Goal: Transaction & Acquisition: Purchase product/service

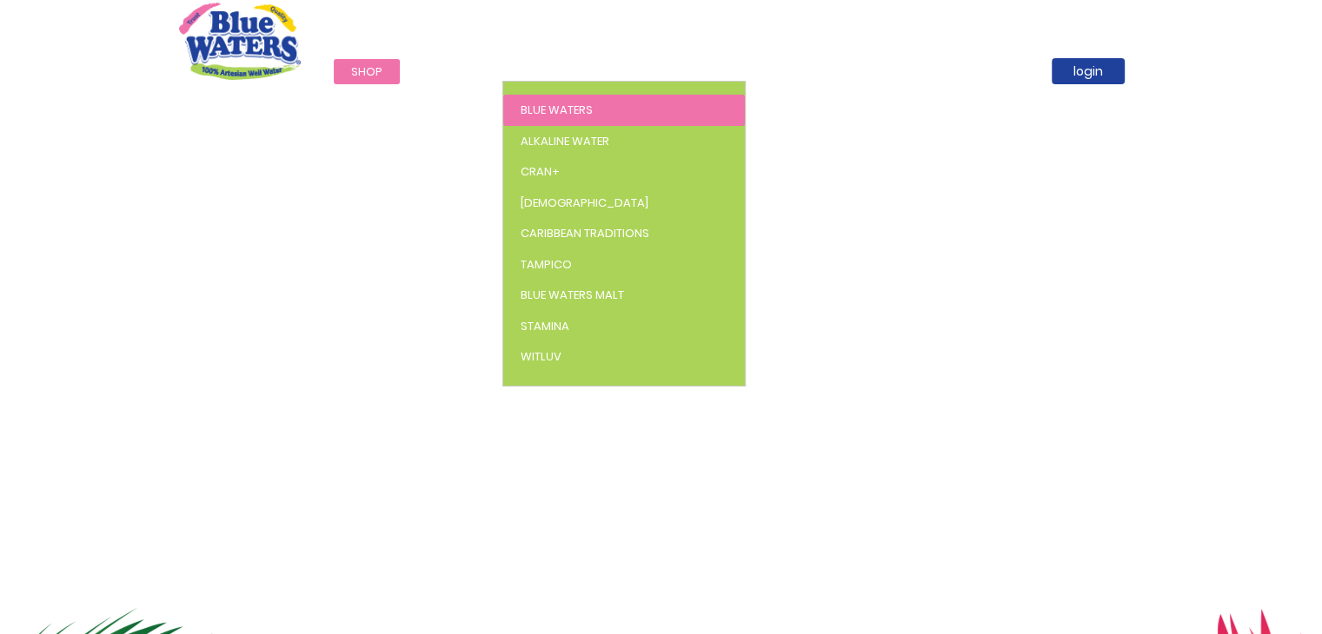
click at [559, 109] on span "Blue Waters" at bounding box center [557, 110] width 72 height 17
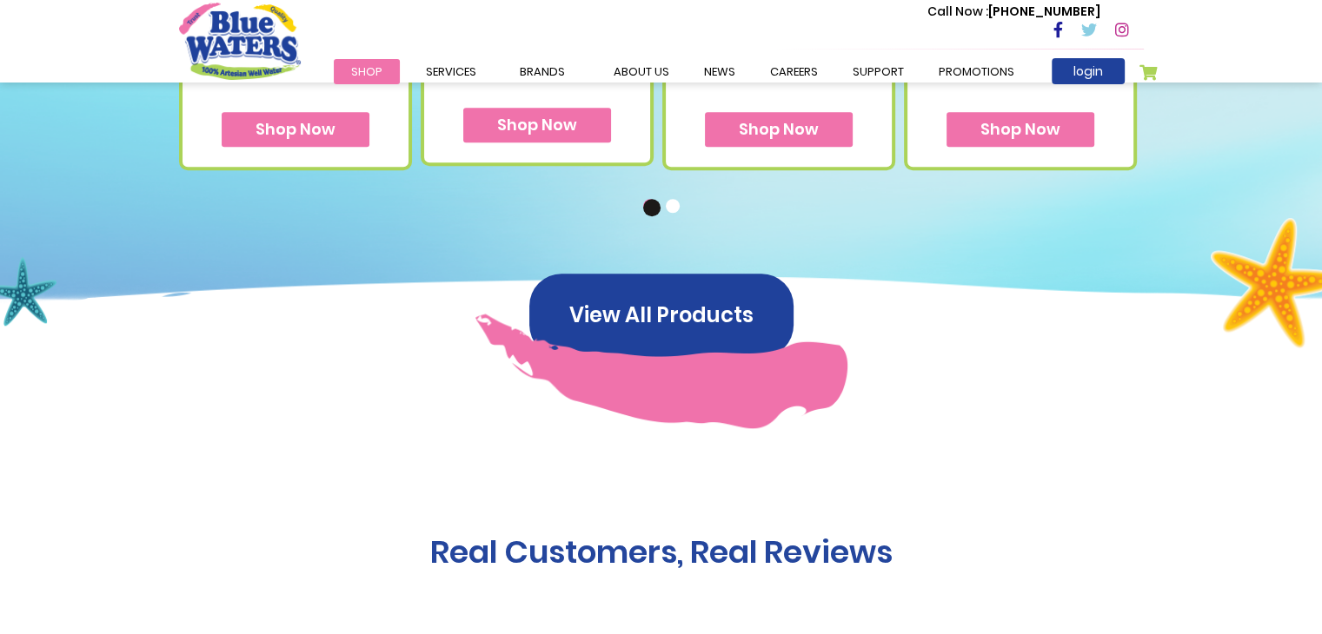
scroll to position [1310, 0]
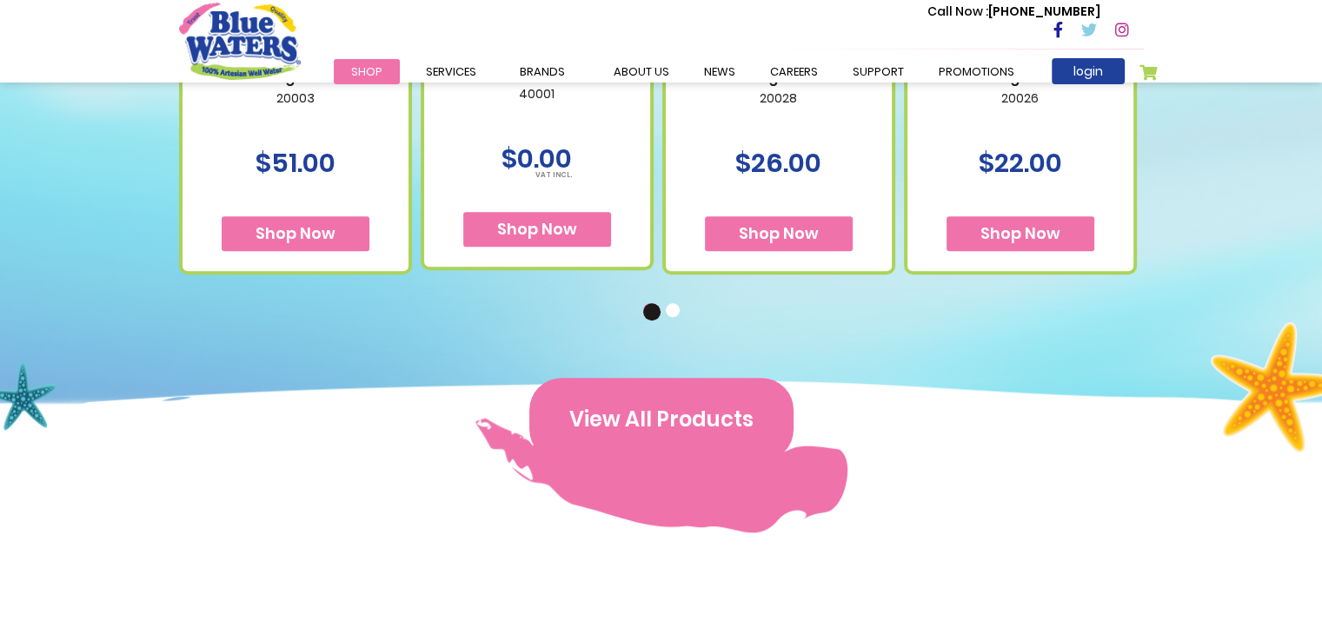
click at [698, 434] on button "View All Products" at bounding box center [661, 419] width 264 height 83
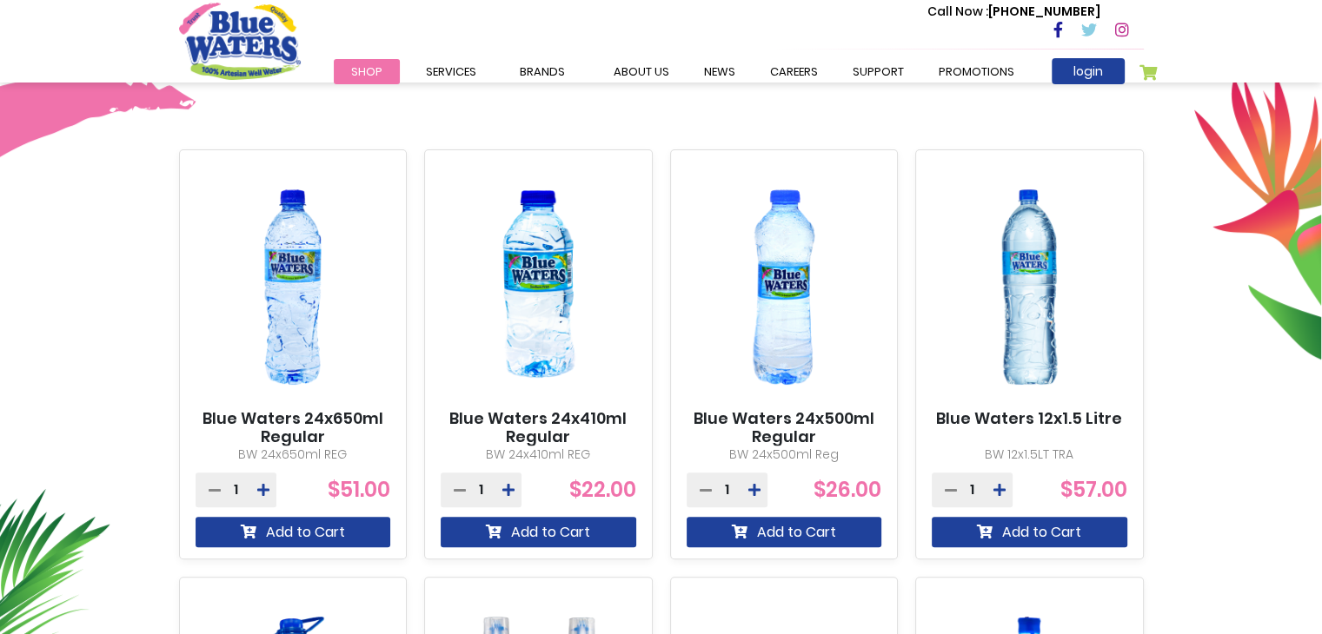
scroll to position [577, 0]
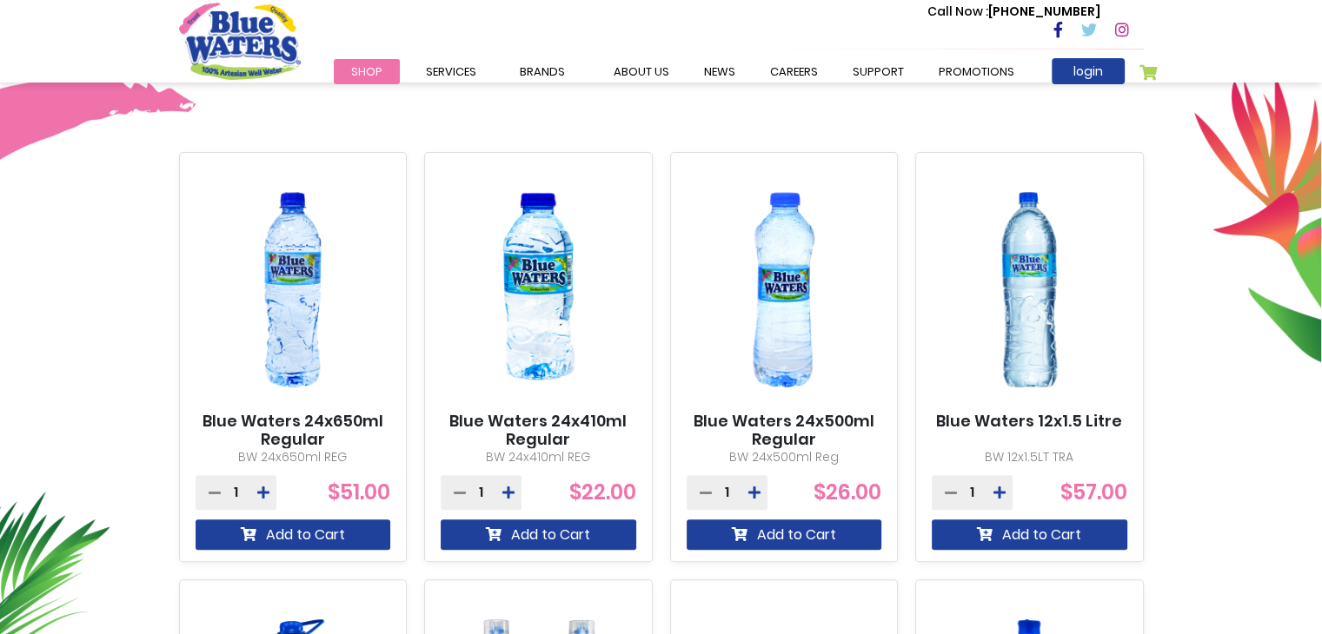
click at [1029, 298] on img at bounding box center [1030, 290] width 196 height 244
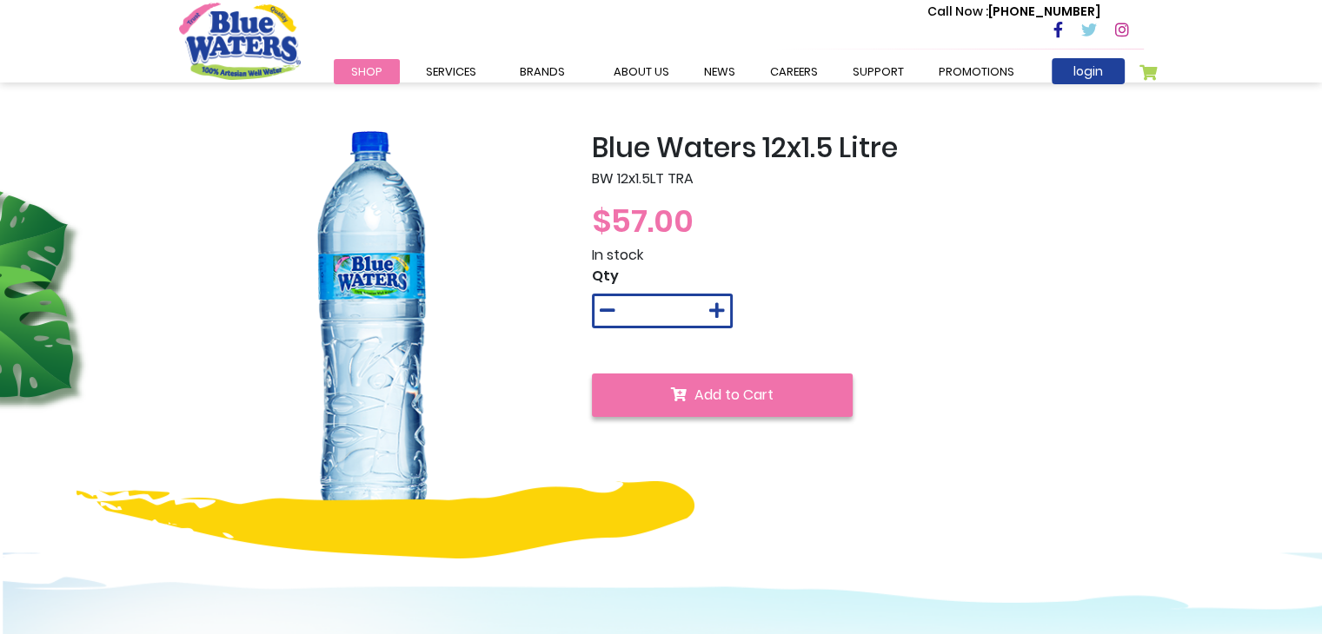
click at [799, 389] on button "Add to Cart" at bounding box center [722, 395] width 261 height 43
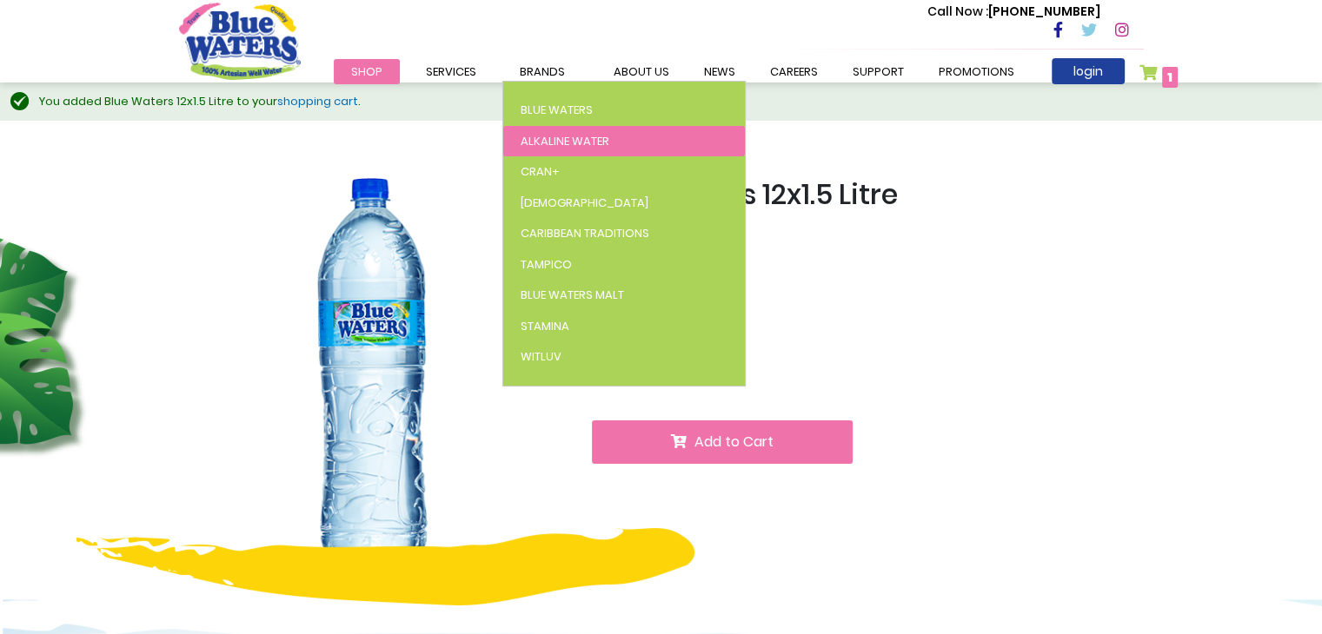
click at [579, 131] on link "Alkaline Water" at bounding box center [624, 141] width 242 height 31
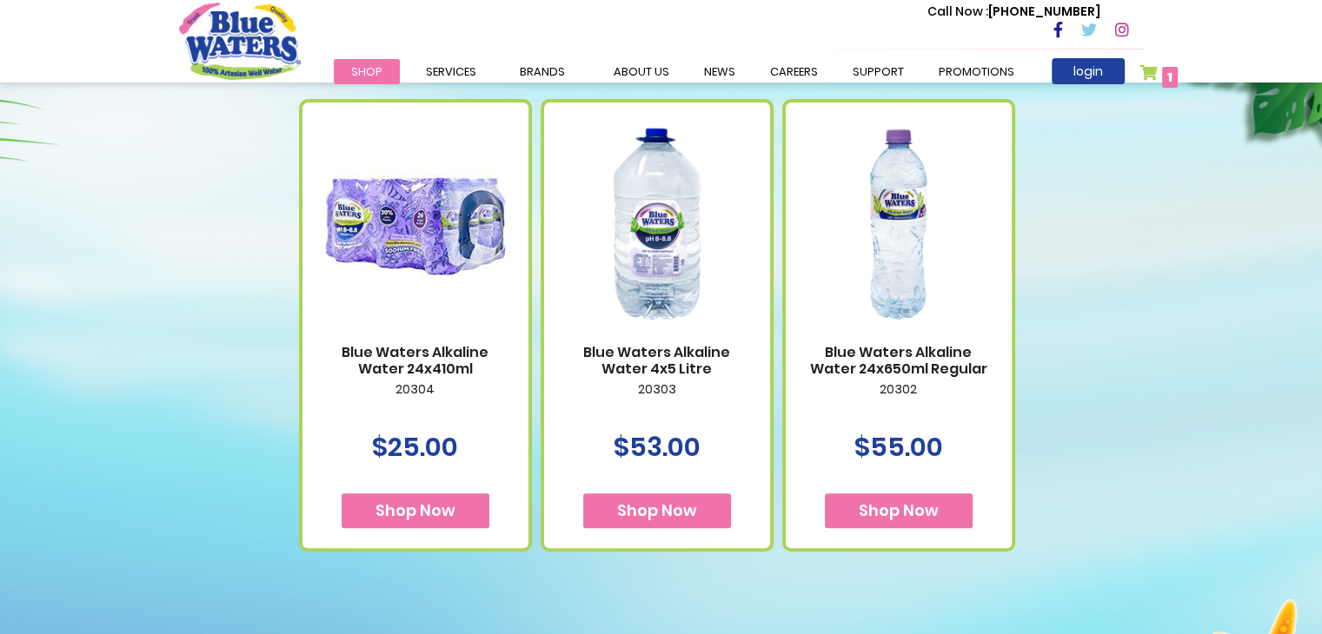
scroll to position [746, 0]
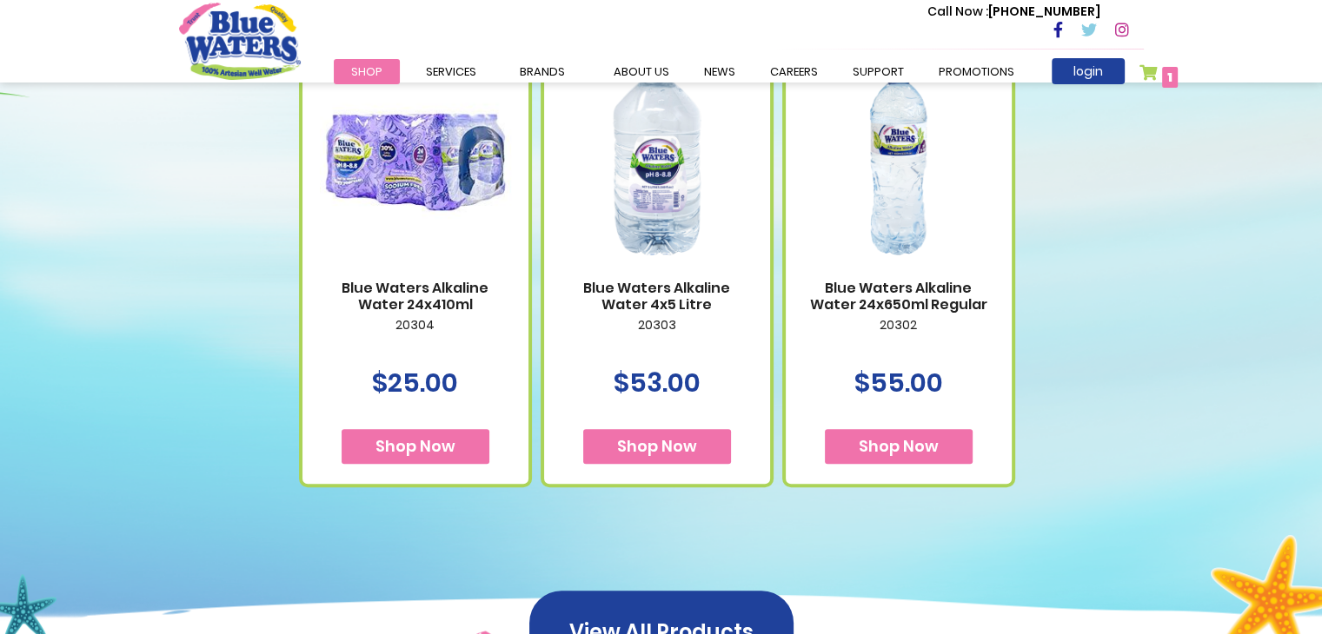
click at [886, 435] on span "Shop Now" at bounding box center [899, 446] width 80 height 22
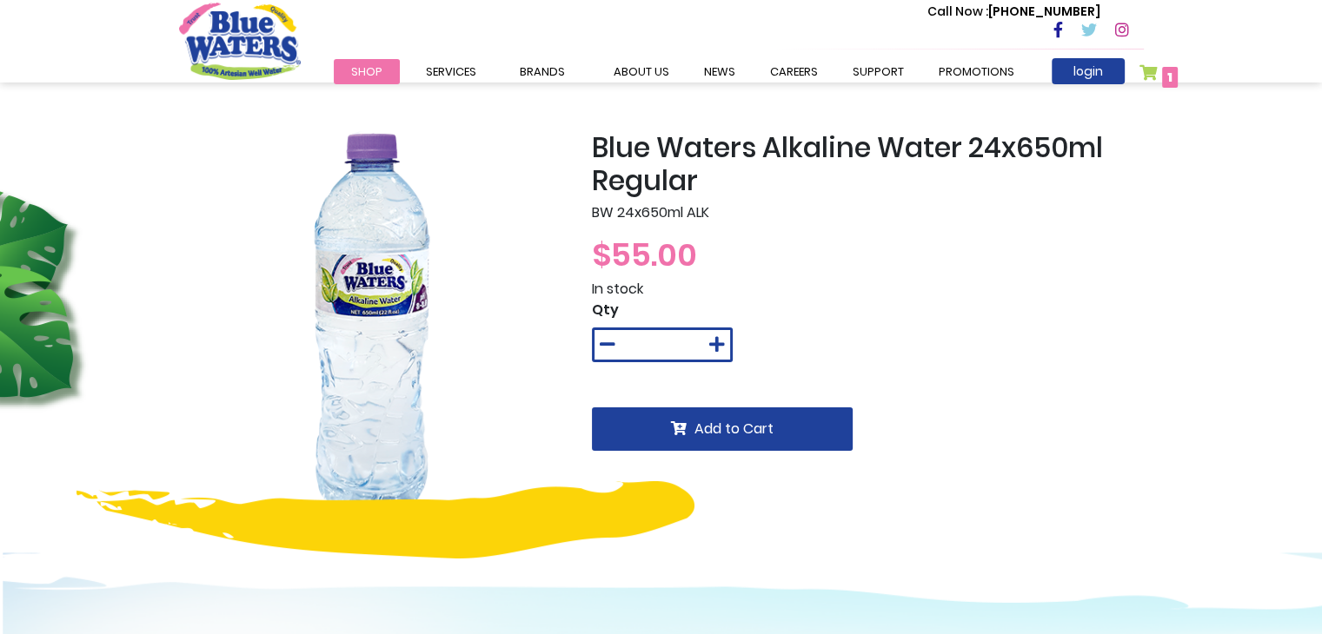
click at [1164, 77] on span "1 1 items" at bounding box center [1170, 77] width 16 height 21
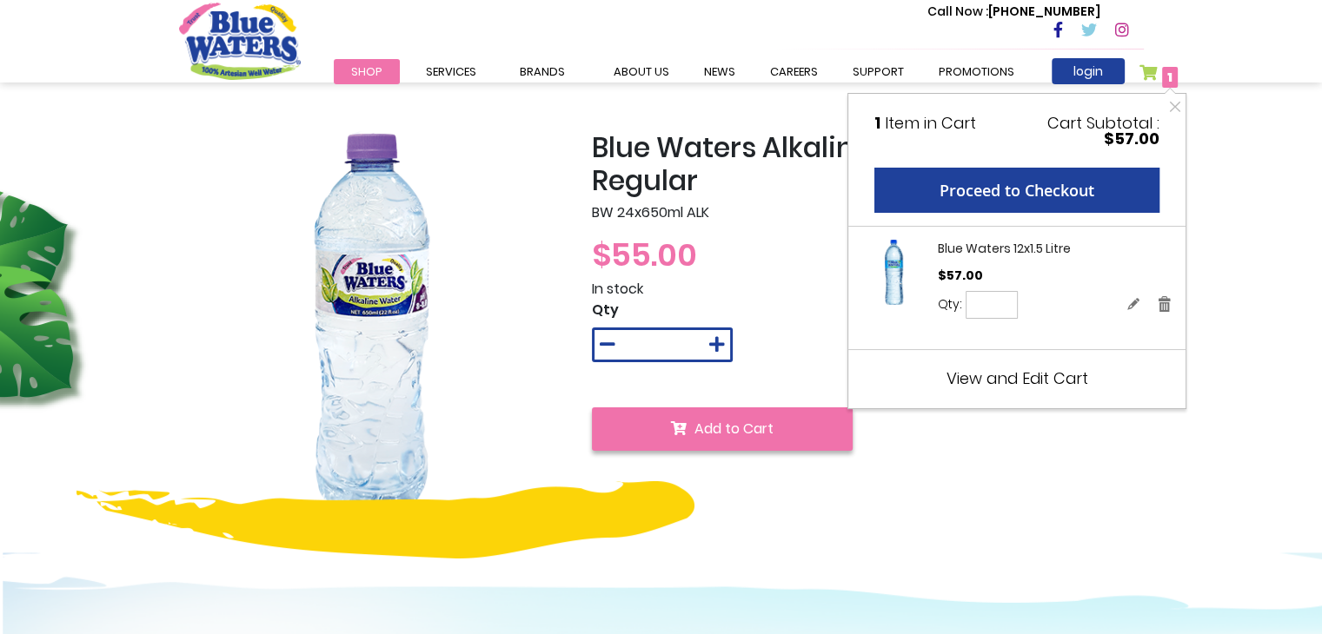
click at [775, 428] on button "Add to Cart" at bounding box center [722, 429] width 261 height 43
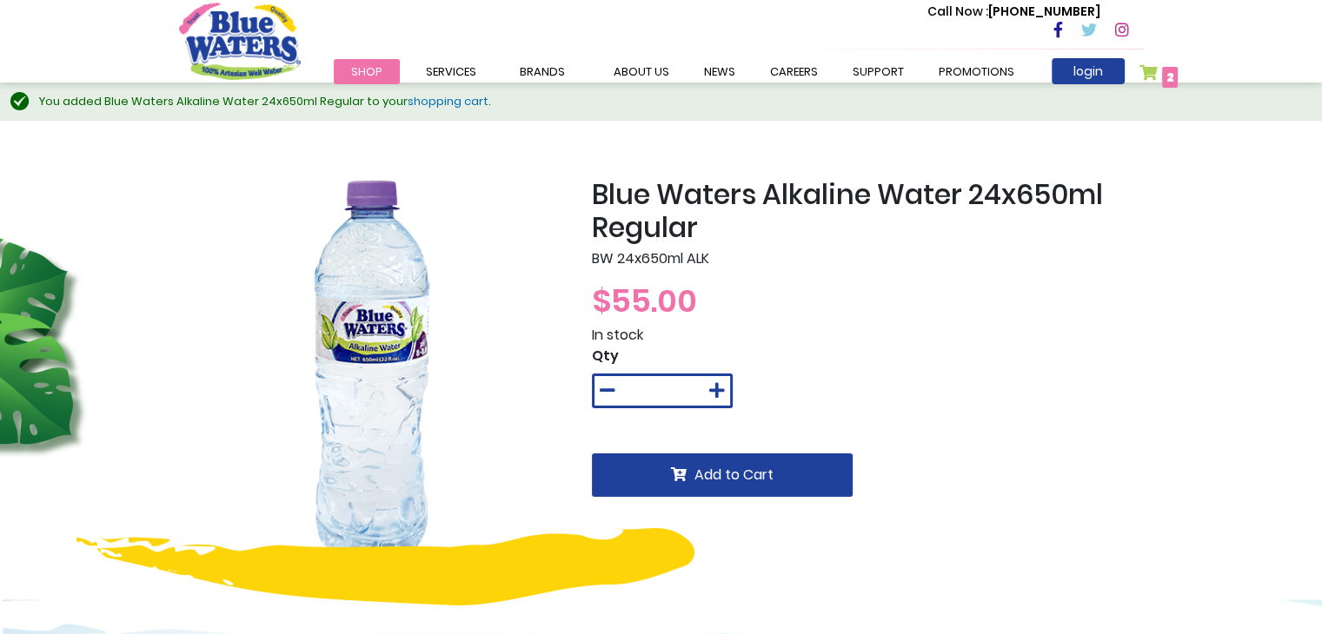
click at [1162, 77] on span "2 2 items" at bounding box center [1170, 77] width 16 height 21
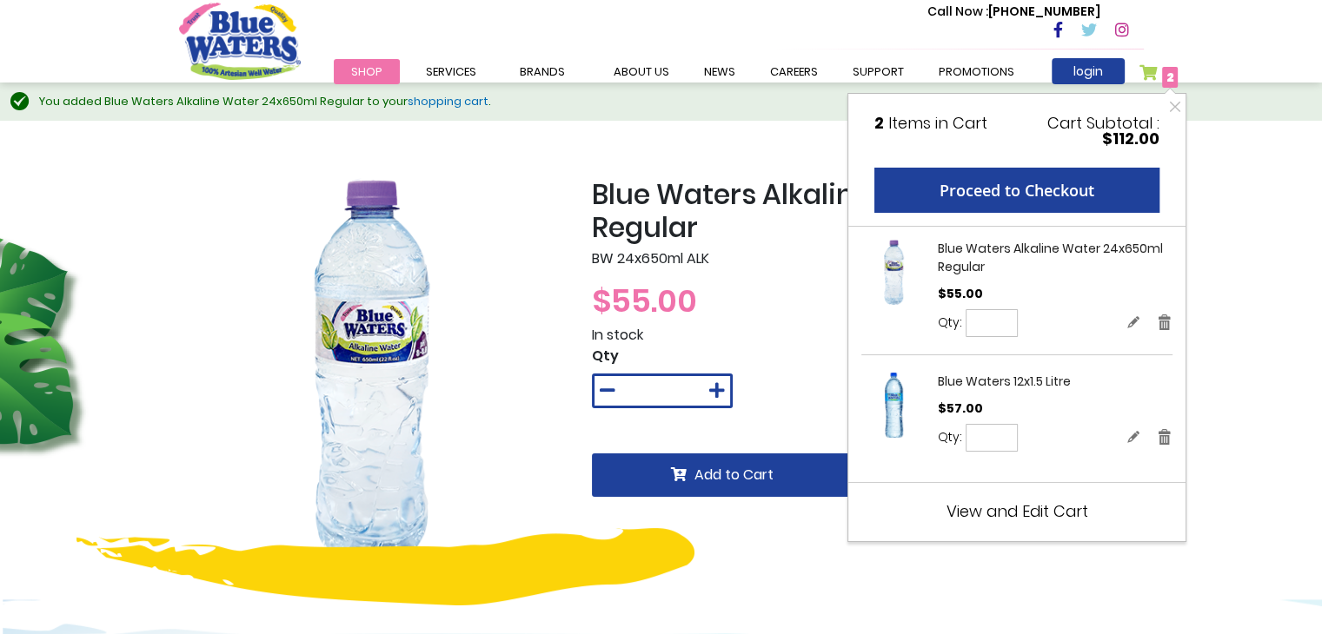
click at [1045, 501] on span "View and Edit Cart" at bounding box center [1017, 512] width 142 height 22
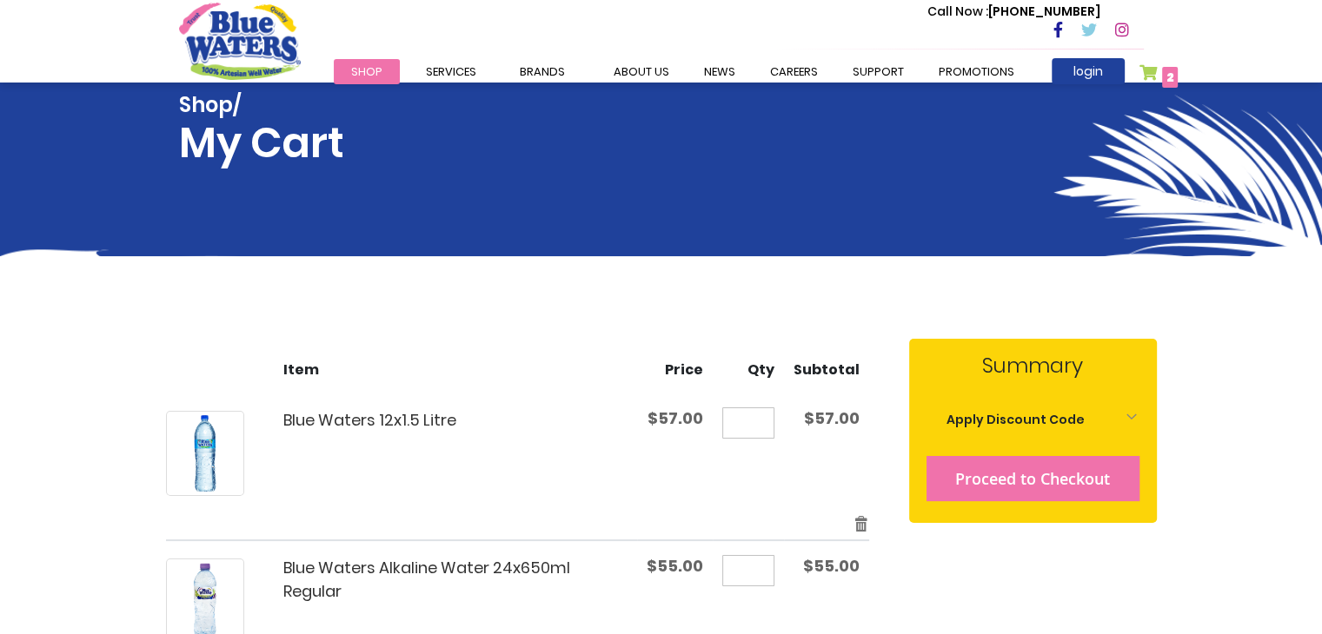
click at [1042, 490] on button "Proceed to Checkout" at bounding box center [1032, 478] width 213 height 45
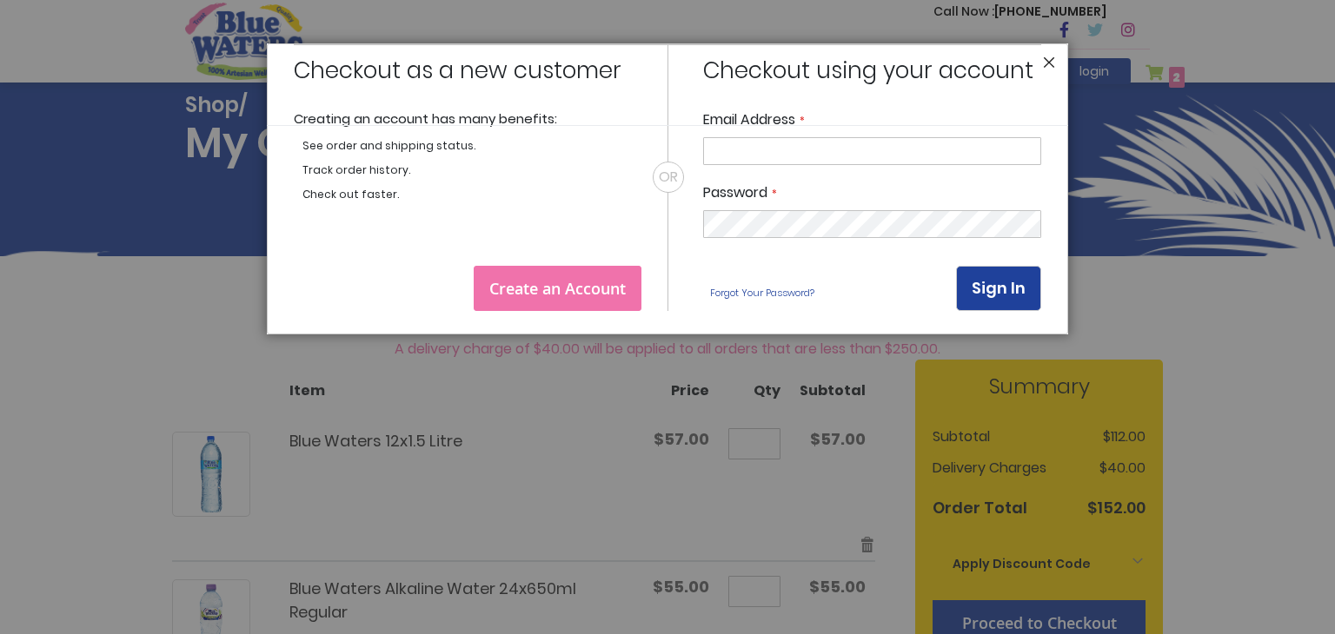
click at [1045, 63] on button "Close" at bounding box center [1049, 66] width 12 height 21
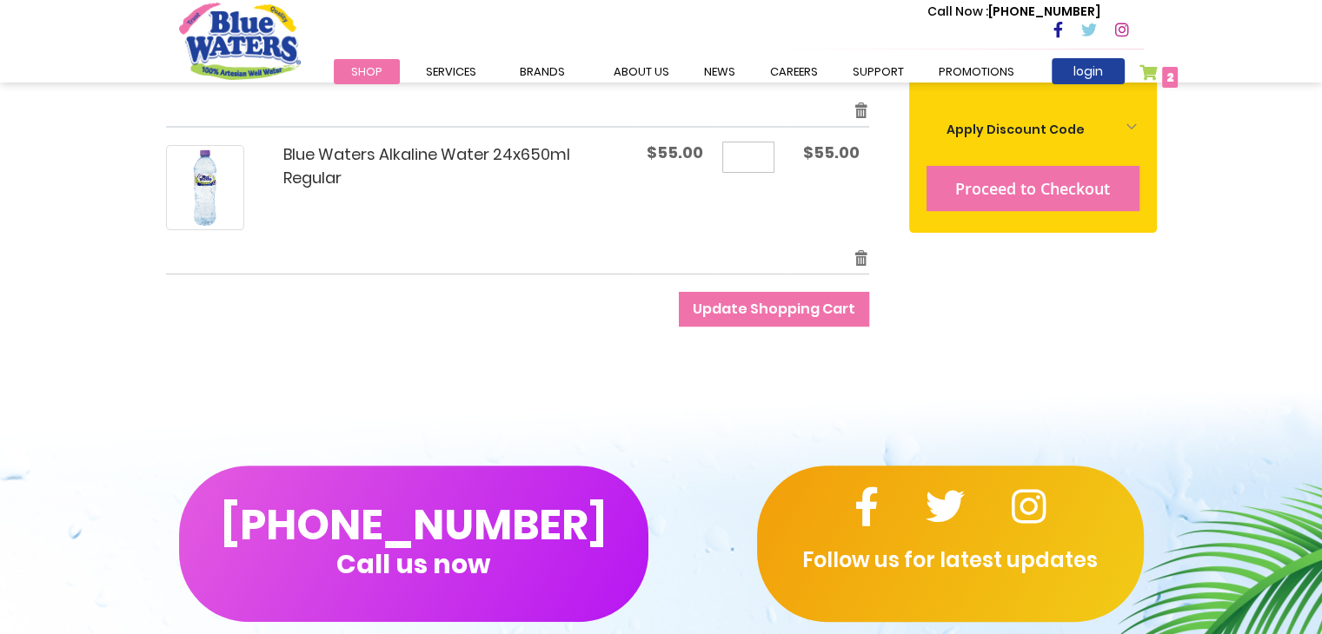
scroll to position [104, 0]
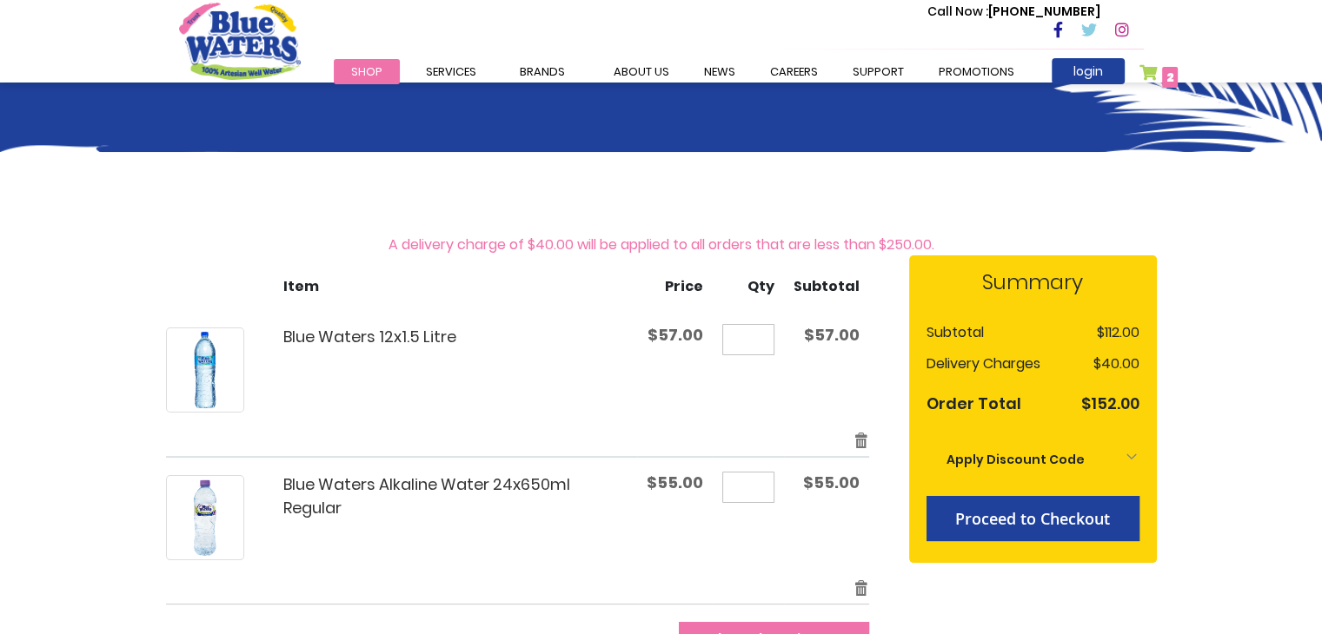
click at [858, 324] on span "$57.00" at bounding box center [832, 335] width 56 height 22
click at [861, 345] on td "$57.00" at bounding box center [826, 370] width 85 height 120
click at [859, 435] on link "Remove item" at bounding box center [861, 440] width 16 height 20
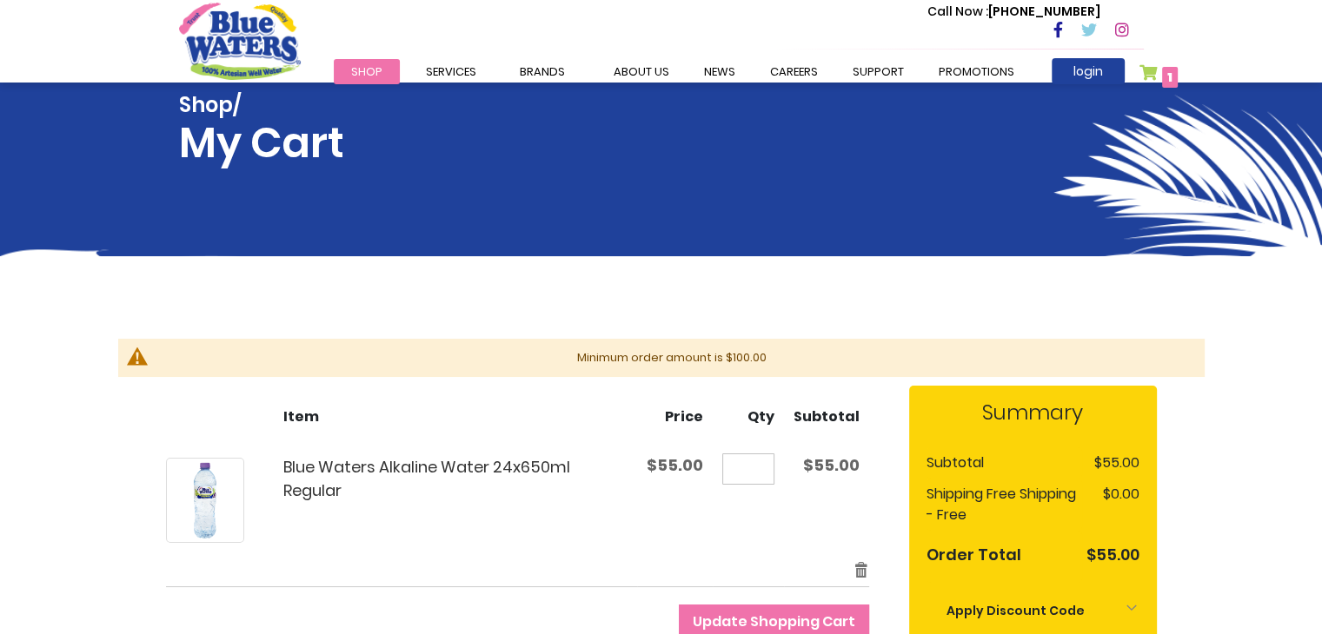
click at [834, 620] on span "Update Shopping Cart" at bounding box center [774, 622] width 163 height 20
